Goal: Check status: Check status

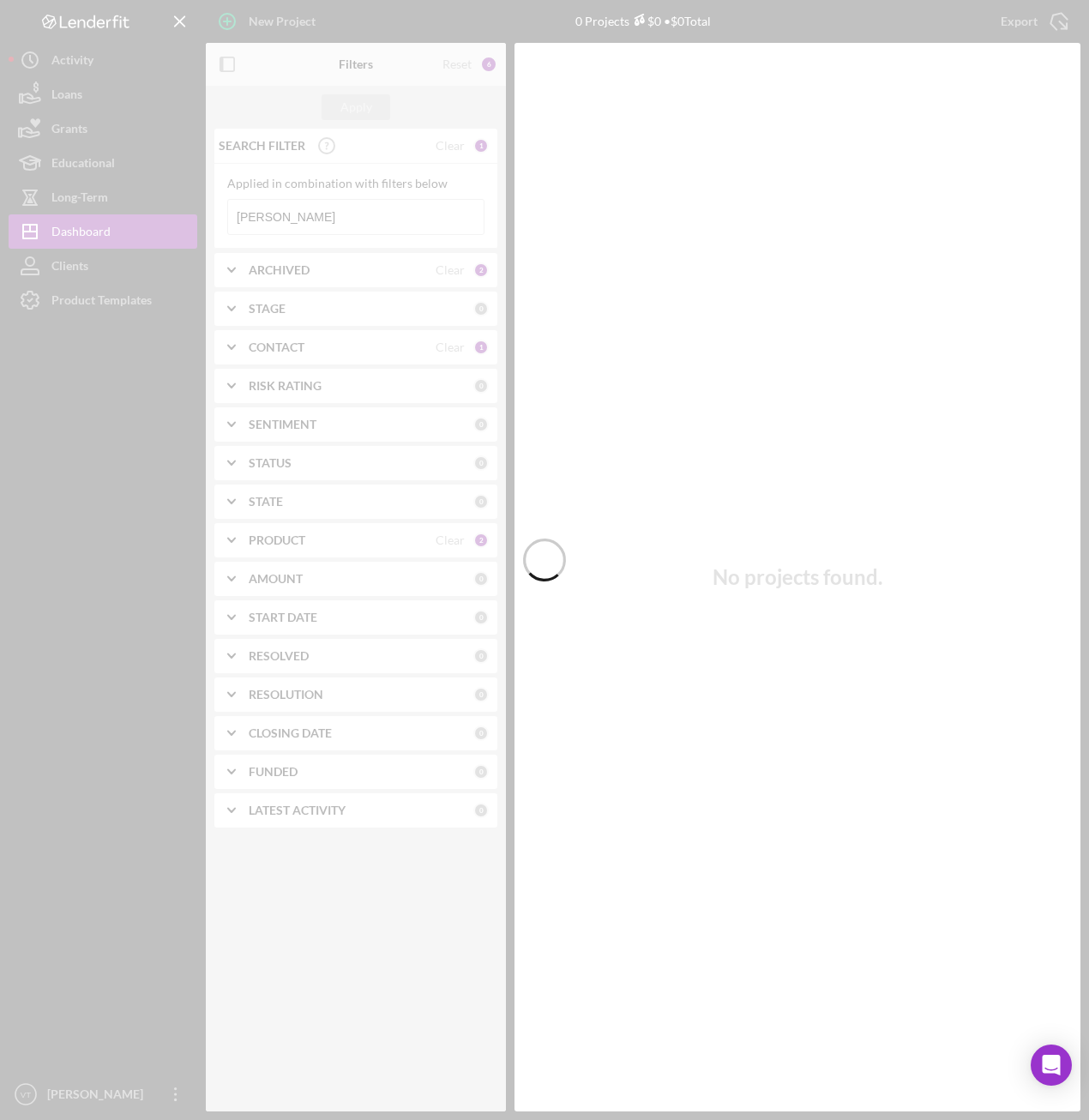
click at [306, 216] on div at bounding box center [544, 560] width 1089 height 1120
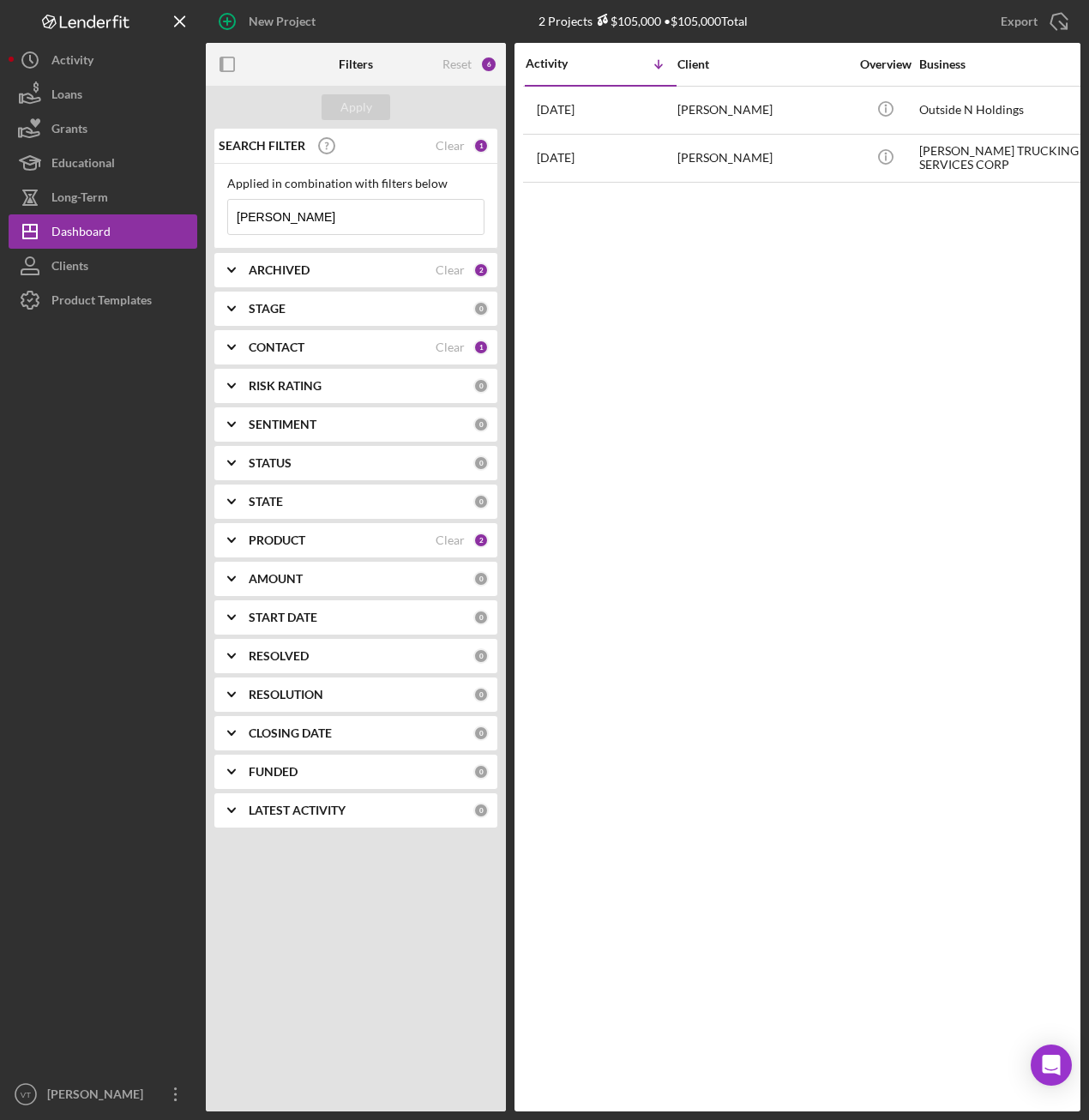
drag, startPoint x: 306, startPoint y: 216, endPoint x: 223, endPoint y: 215, distance: 83.0
click at [223, 215] on div "Applied in combination with filters below [PERSON_NAME] Icon/Menu Close" at bounding box center [356, 206] width 283 height 85
type input "a"
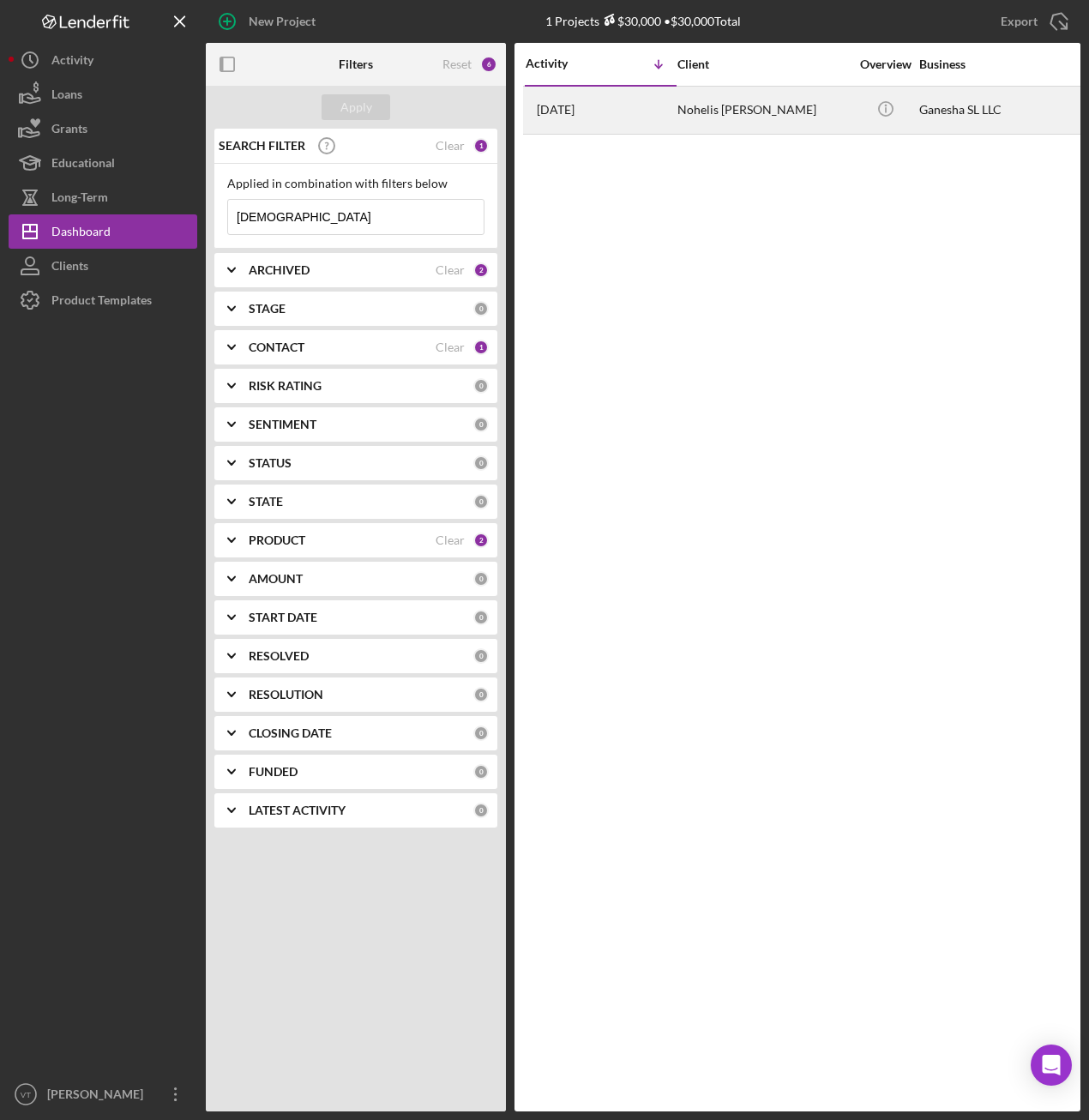
type input "[DEMOGRAPHIC_DATA]"
click at [760, 110] on div "Nohelis [PERSON_NAME]" at bounding box center [763, 109] width 172 height 45
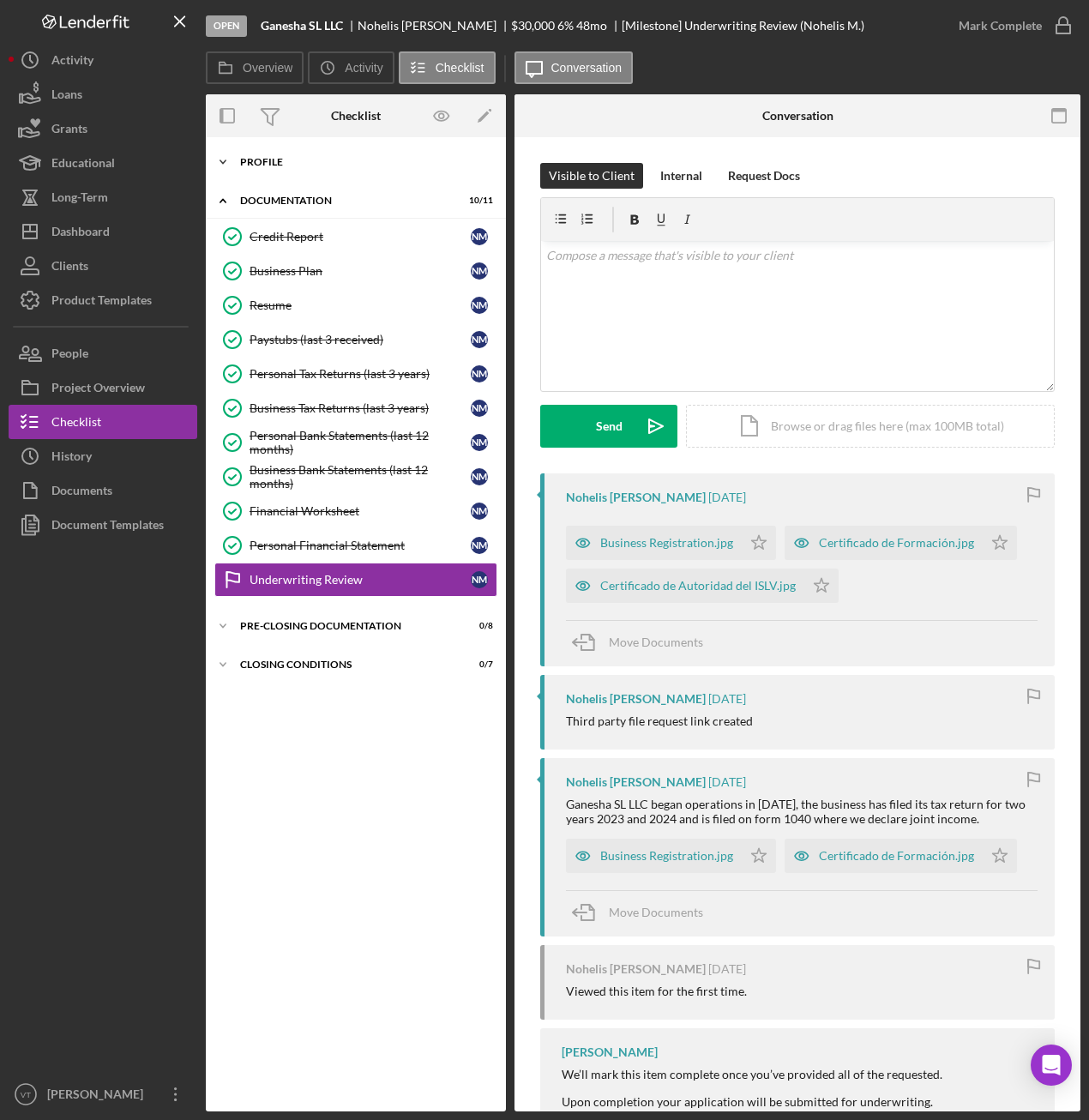
click at [232, 165] on icon "Icon/Expander" at bounding box center [222, 162] width 34 height 34
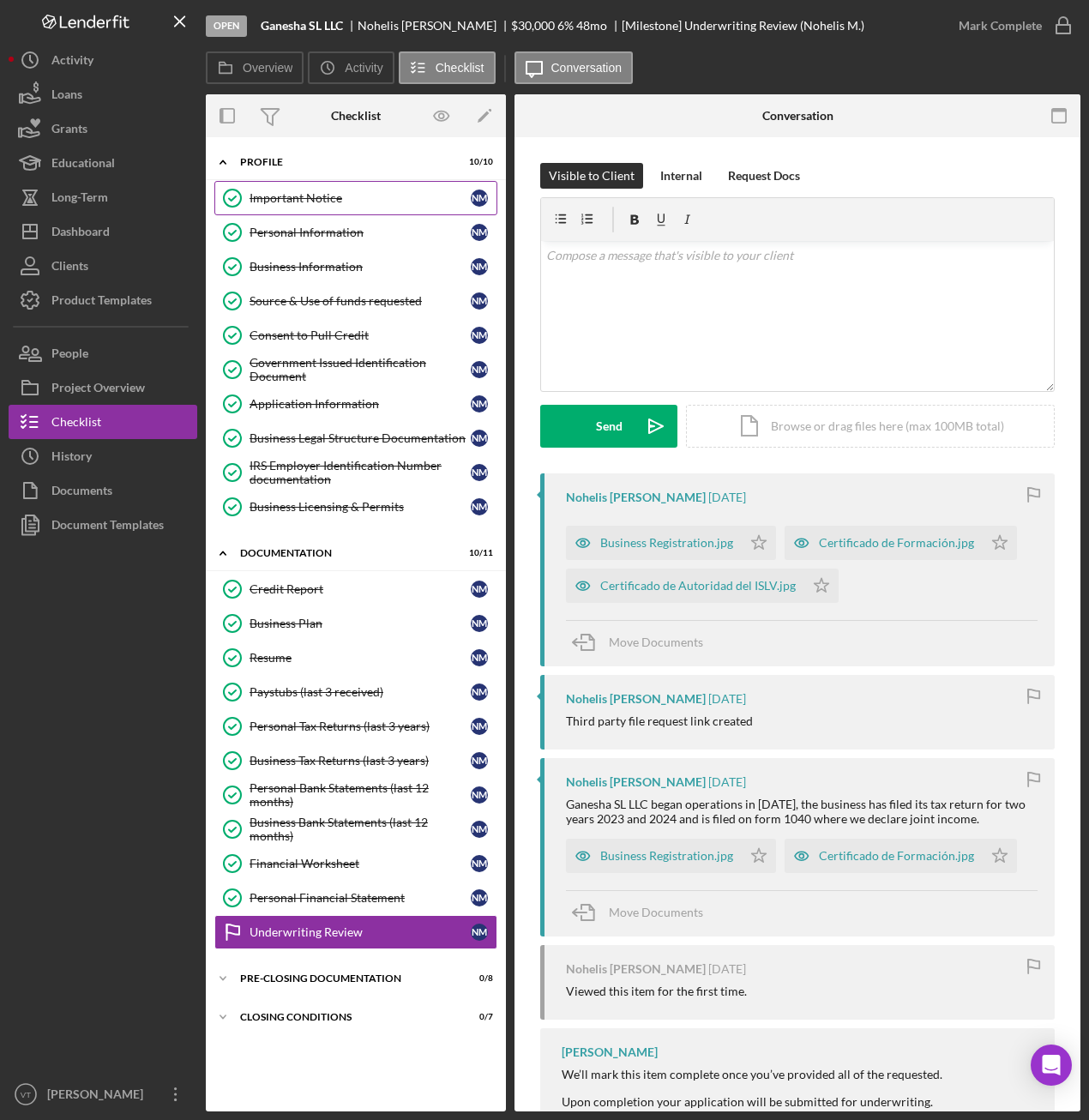
click at [267, 193] on div "Important Notice" at bounding box center [360, 198] width 221 height 14
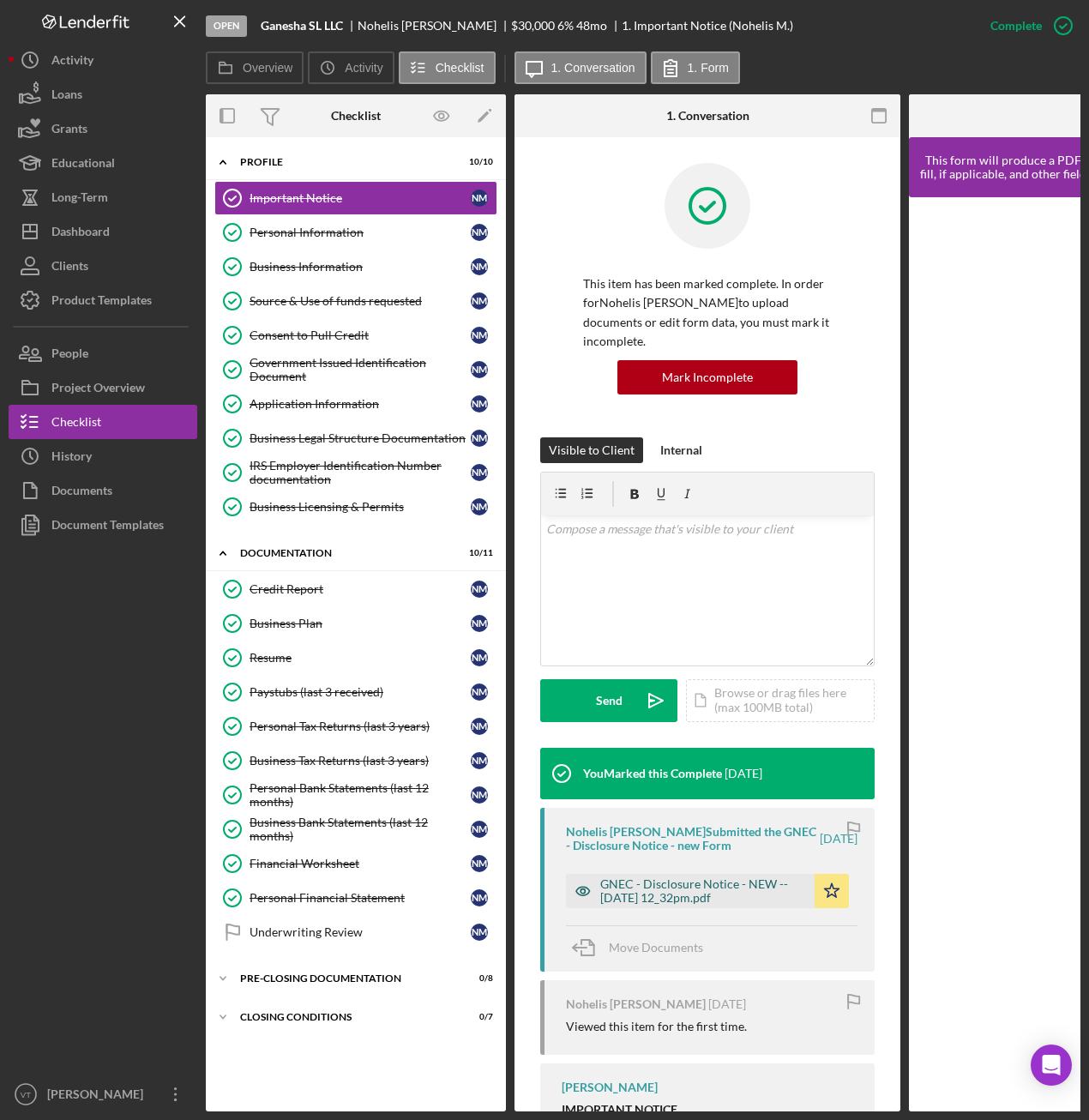
click at [670, 892] on div "GNEC - Disclosure Notice - NEW -- [DATE] 12_32pm.pdf" at bounding box center [703, 891] width 206 height 28
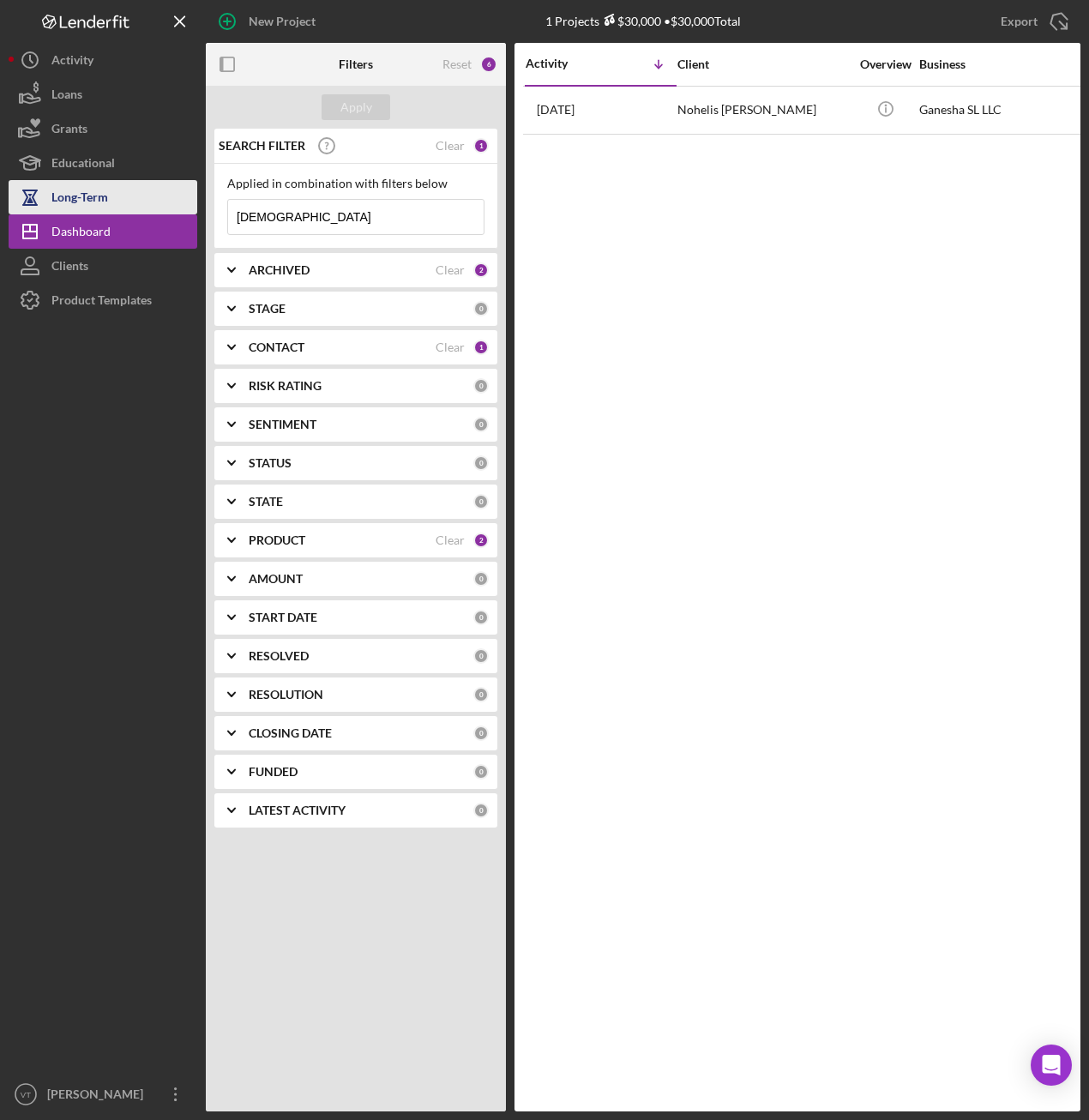
drag, startPoint x: 304, startPoint y: 222, endPoint x: 161, endPoint y: 213, distance: 143.3
click at [161, 213] on div "New Project 1 Projects $30,000 • $30,000 Total ganesha Export Icon/Export Filte…" at bounding box center [544, 556] width 1072 height 1112
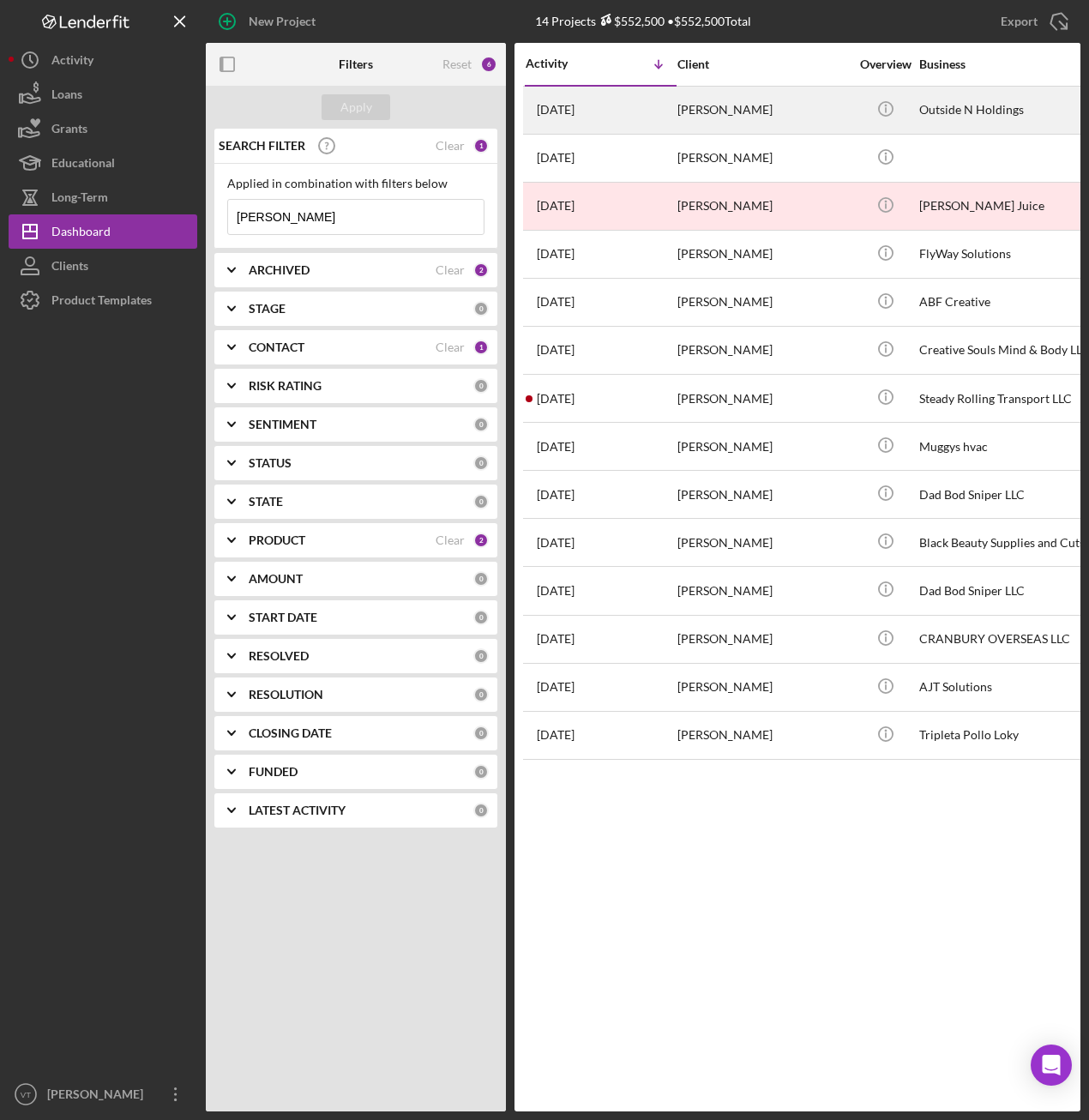
type input "anthony"
click at [723, 119] on div "[PERSON_NAME]" at bounding box center [763, 109] width 172 height 45
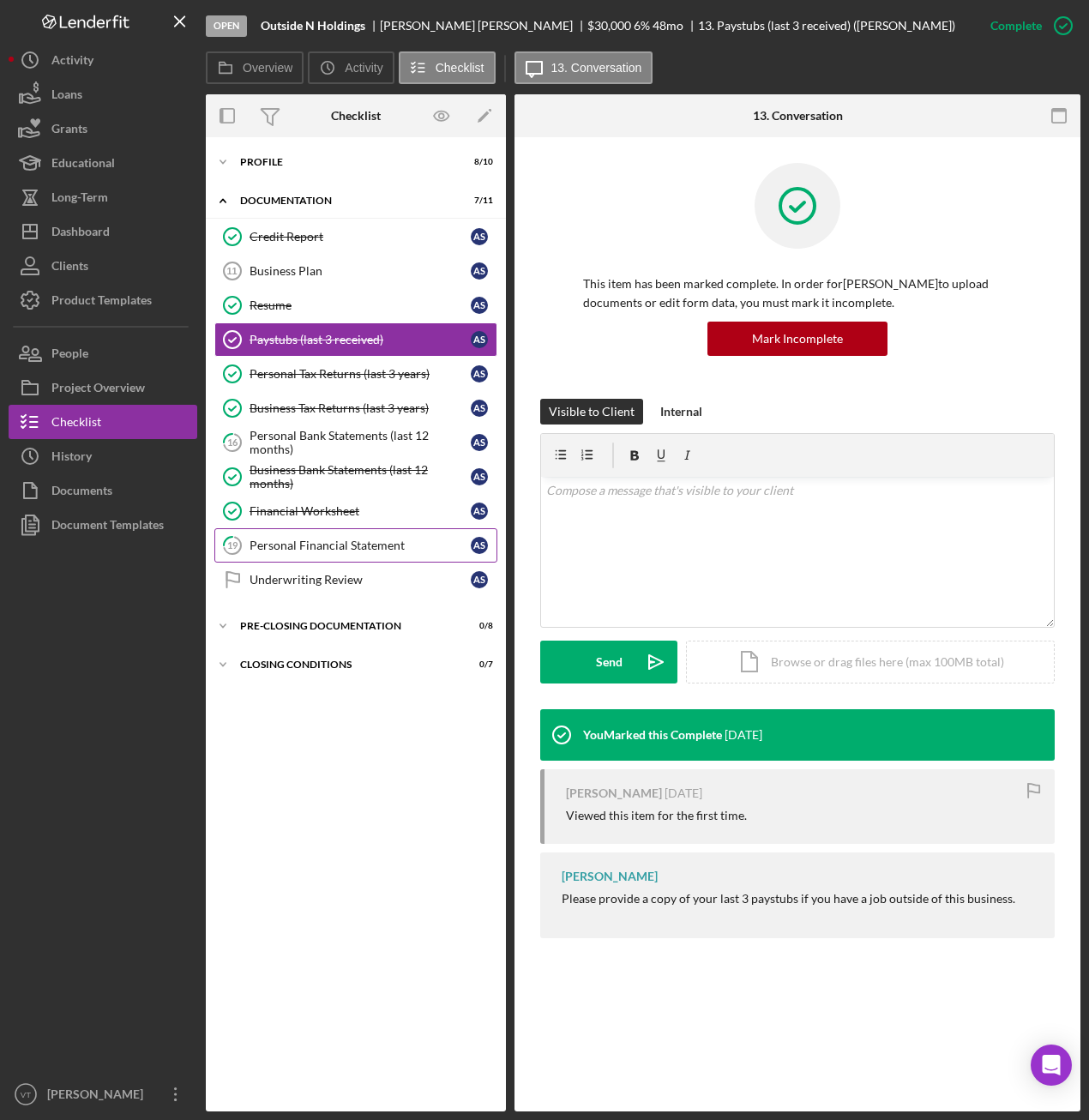
click at [263, 542] on div "Personal Financial Statement" at bounding box center [360, 545] width 221 height 14
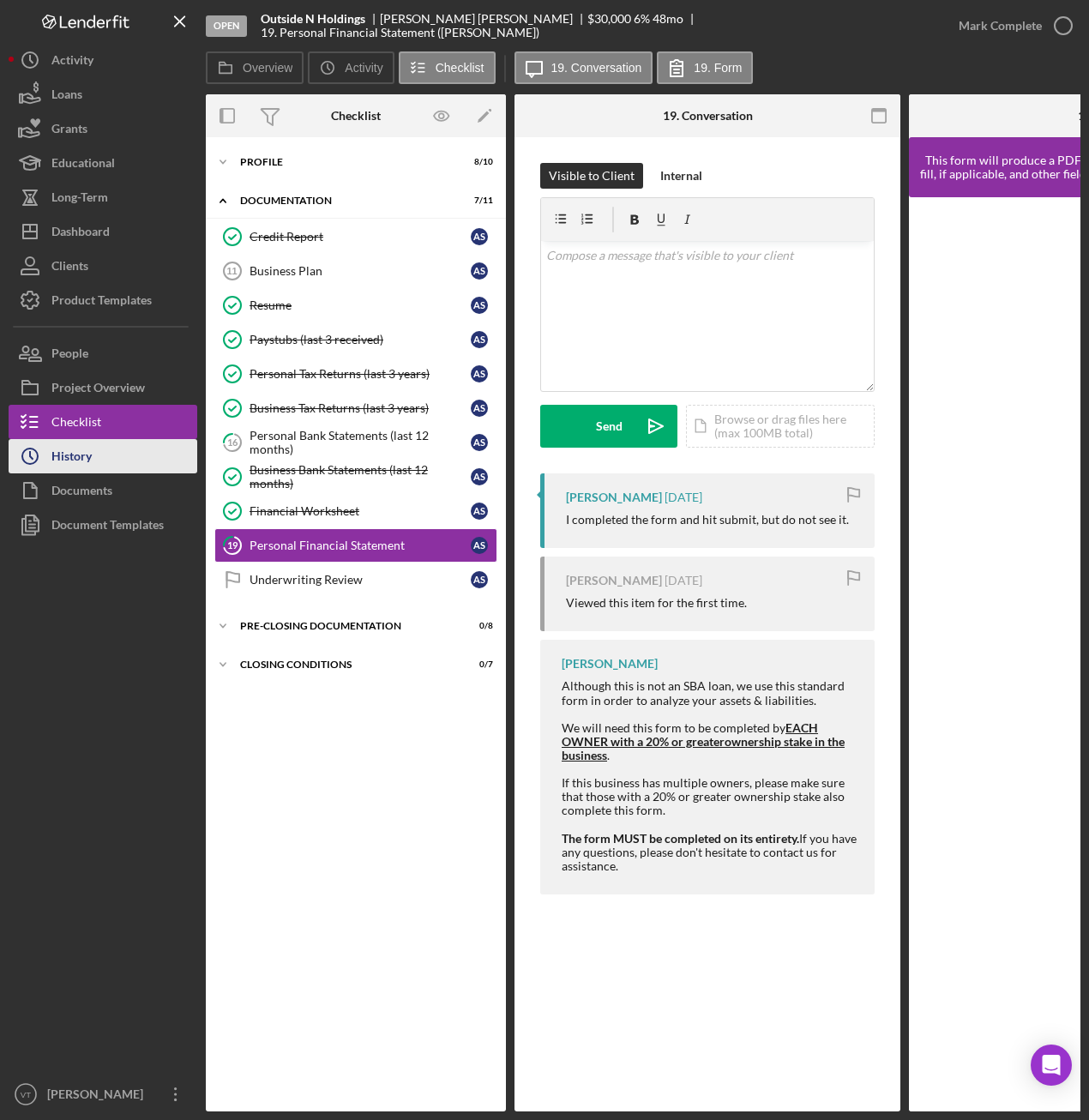
click at [99, 451] on button "Icon/History History" at bounding box center [102, 456] width 188 height 34
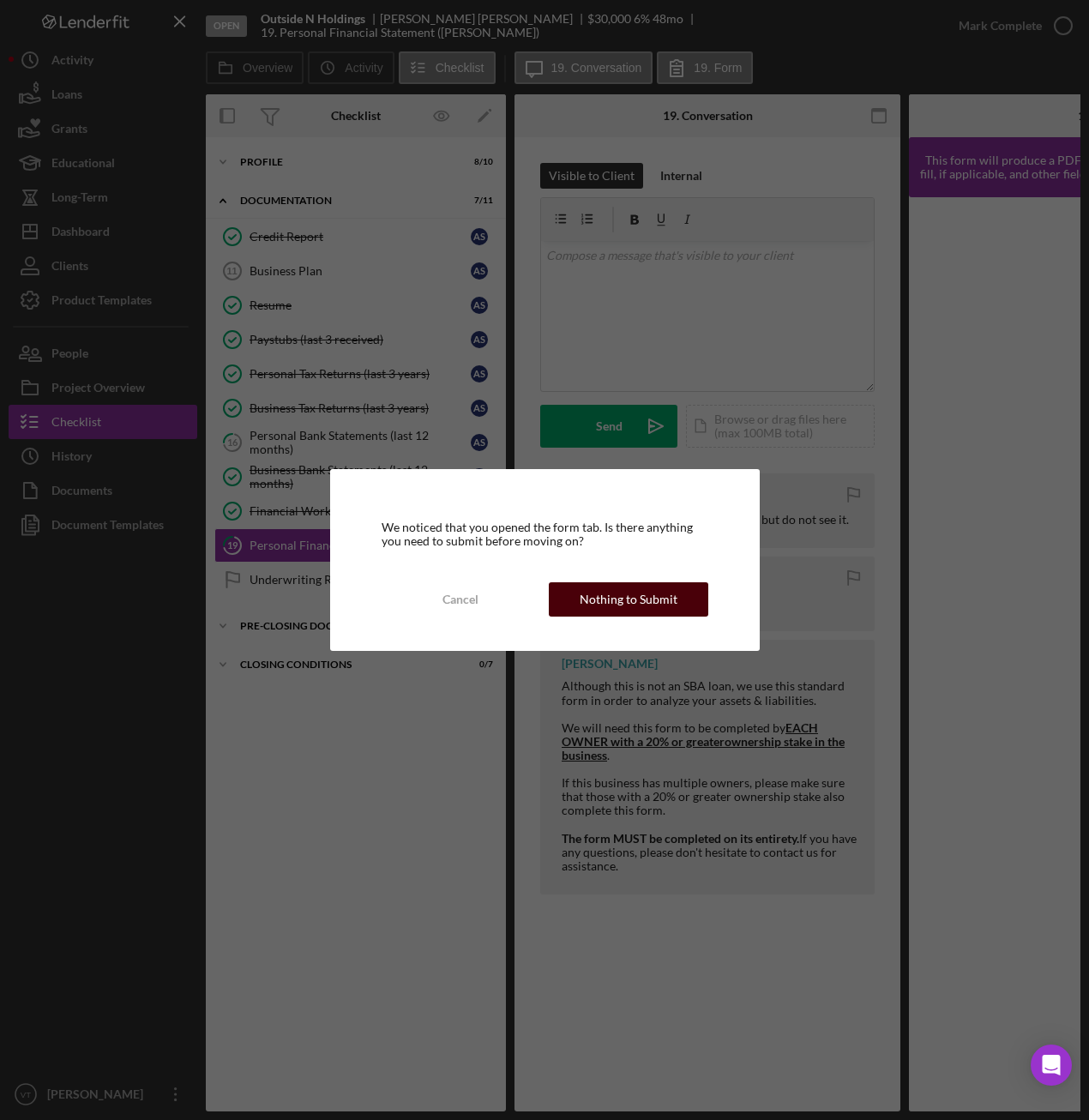
click at [638, 597] on div "Nothing to Submit" at bounding box center [629, 599] width 97 height 34
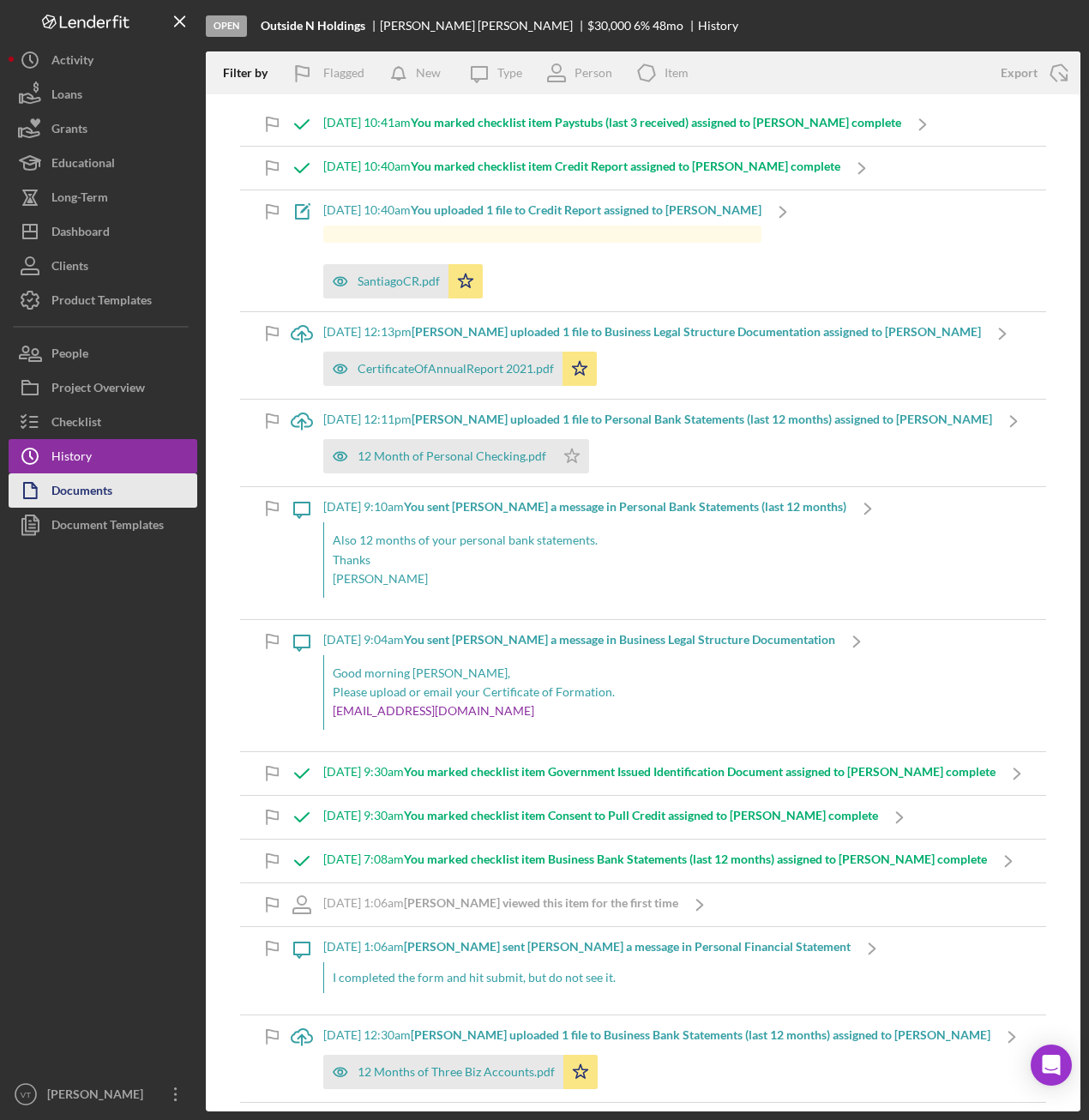
click at [118, 490] on button "Documents" at bounding box center [102, 490] width 188 height 34
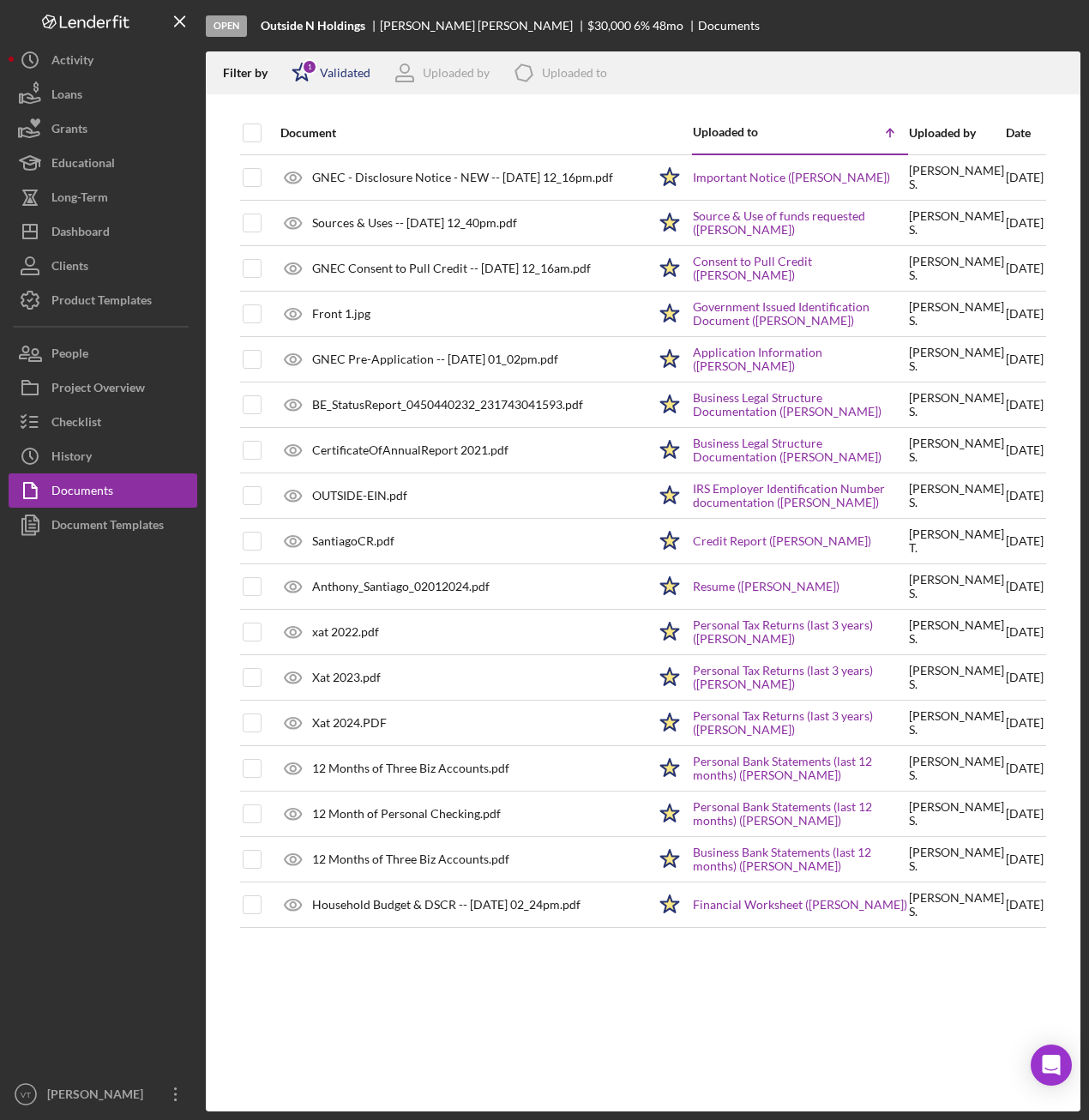
click at [345, 76] on div "Validated" at bounding box center [345, 73] width 51 height 14
click at [307, 155] on input "checkbox" at bounding box center [300, 164] width 17 height 17
checkbox input "true"
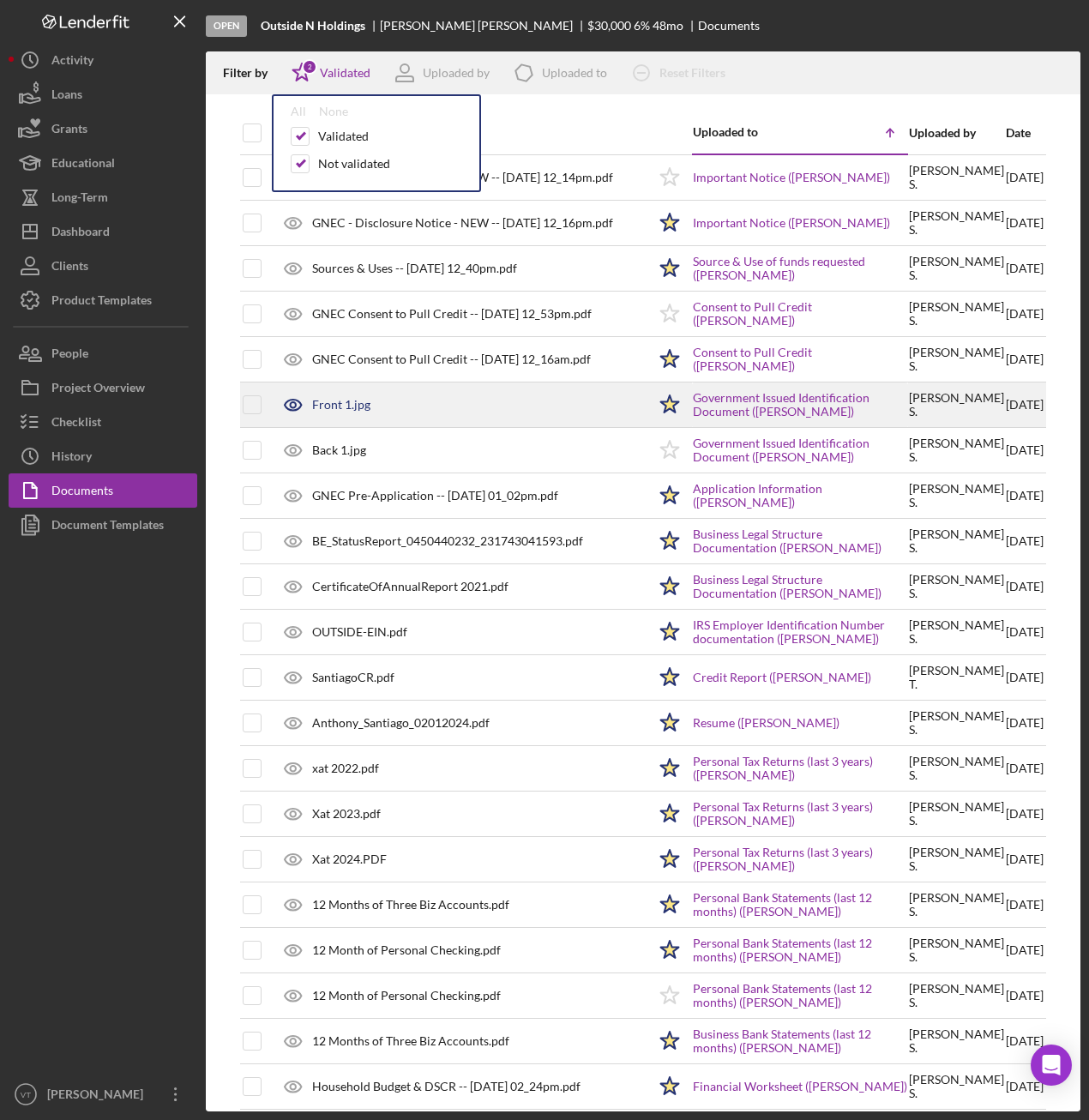
scroll to position [16, 0]
